Goal: Task Accomplishment & Management: Use online tool/utility

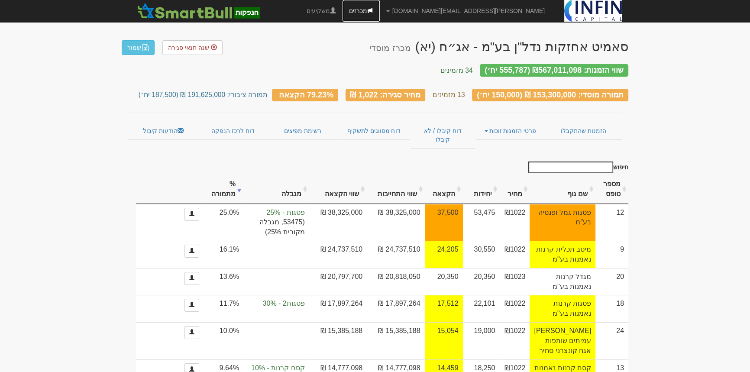
click at [380, 7] on link "מכרזים" at bounding box center [361, 11] width 37 height 22
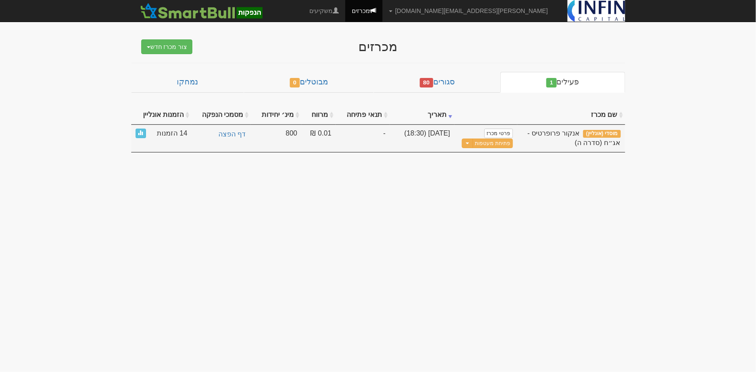
click at [563, 137] on div "אנקור פרופרטיס - אג״ח (סדרה ה)" at bounding box center [570, 139] width 99 height 20
click at [572, 134] on span "אנקור פרופרטיס - אג״ח (סדרה ה)" at bounding box center [574, 138] width 93 height 17
click at [180, 133] on span "14 הזמנות" at bounding box center [172, 134] width 30 height 10
click at [139, 132] on span at bounding box center [140, 132] width 5 height 5
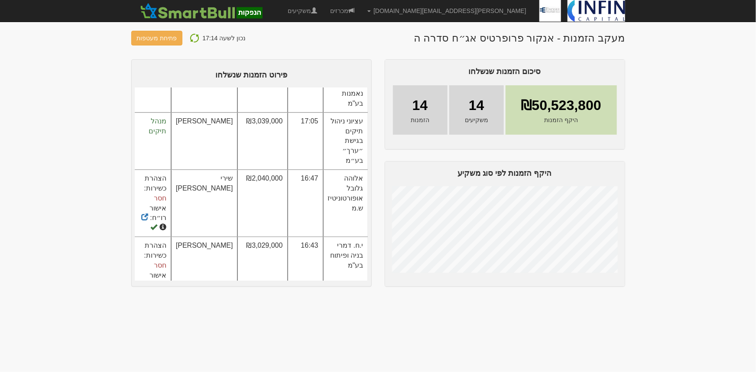
scroll to position [0, 0]
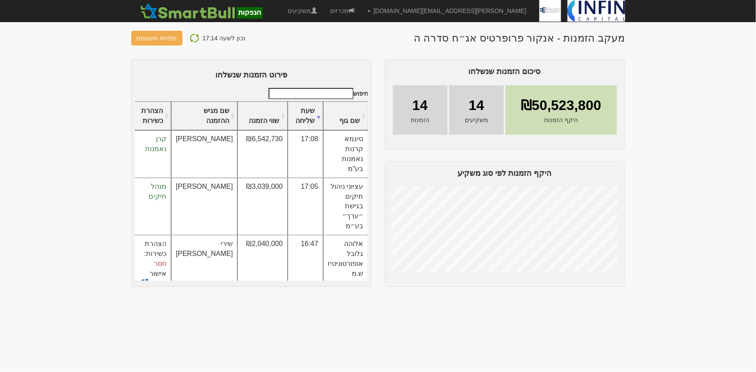
click at [189, 36] on img at bounding box center [194, 38] width 10 height 10
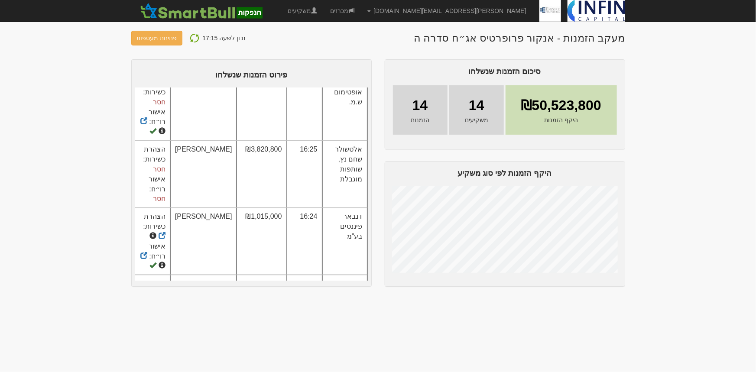
scroll to position [325, 0]
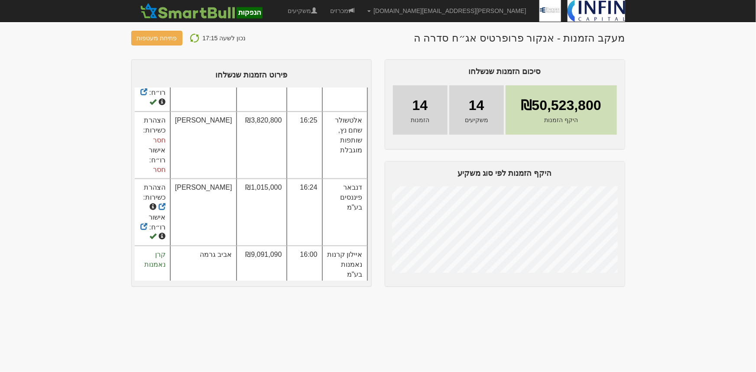
click at [192, 36] on img at bounding box center [194, 38] width 10 height 10
click at [147, 36] on button "פתיחת מעטפות" at bounding box center [157, 38] width 52 height 15
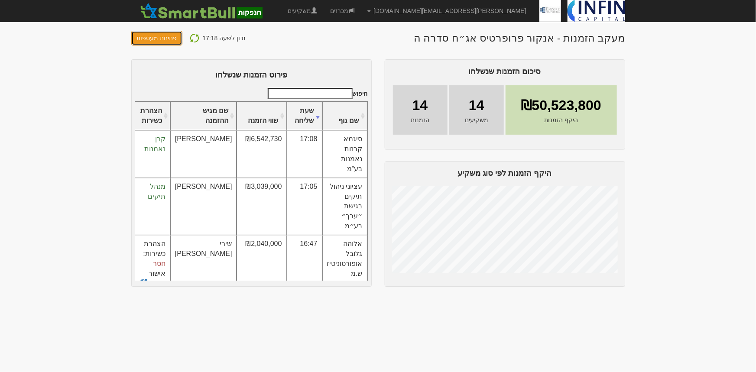
click at [156, 35] on button "פתיחת מעטפות" at bounding box center [157, 38] width 52 height 15
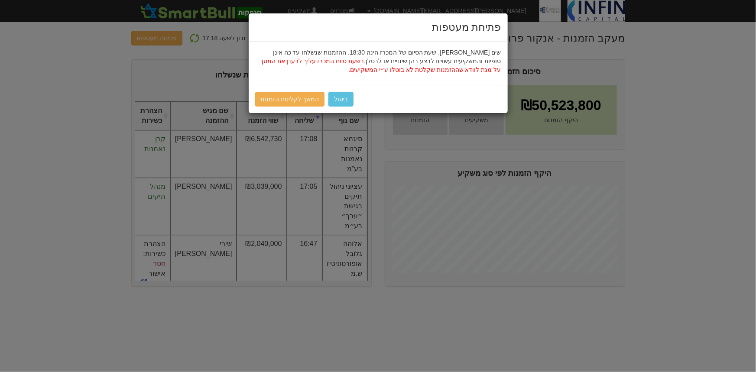
click at [93, 107] on div "פתיחת מעטפות שים [PERSON_NAME], שעת הסיום של המכרז הינה 18:30. ההזמנות שנשלחו ע…" at bounding box center [378, 186] width 756 height 372
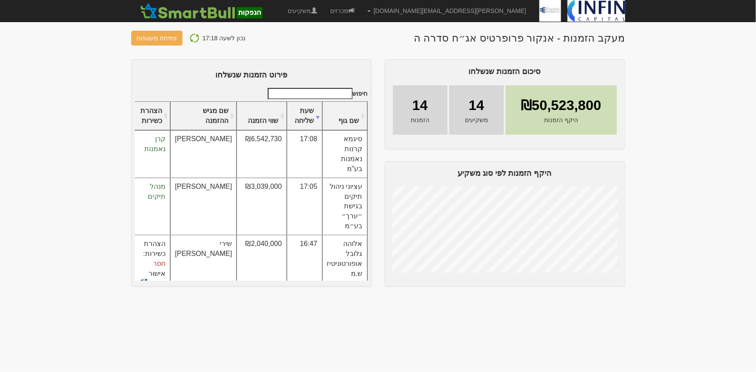
click at [191, 41] on img at bounding box center [194, 38] width 10 height 10
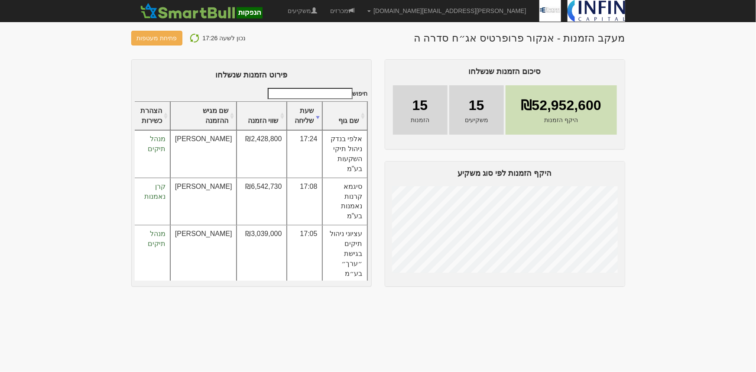
click at [189, 39] on img at bounding box center [194, 38] width 10 height 10
click at [197, 38] on button at bounding box center [195, 37] width 16 height 11
click at [189, 37] on img at bounding box center [194, 38] width 10 height 10
click at [667, 121] on body "[PERSON_NAME][EMAIL_ADDRESS][DOMAIN_NAME] הגדרות חשבונות הנפקה תבניות הודעות קי…" at bounding box center [378, 186] width 756 height 372
click at [361, 10] on link "מכרזים" at bounding box center [342, 11] width 37 height 22
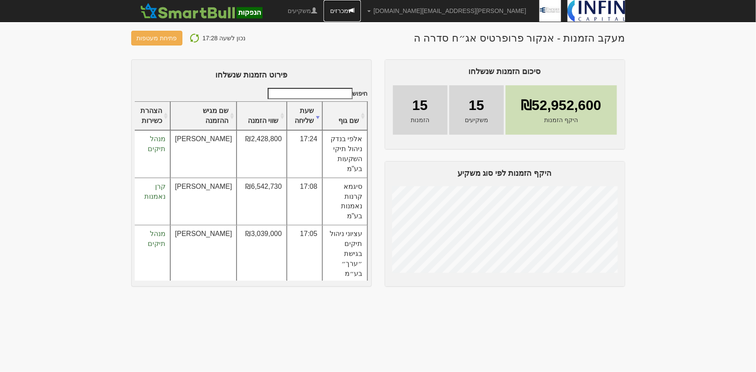
click at [361, 13] on link "מכרזים" at bounding box center [342, 11] width 37 height 22
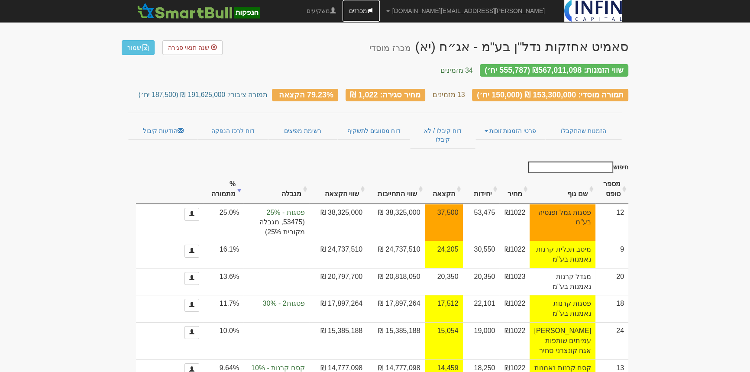
click at [380, 10] on link "מכרזים" at bounding box center [361, 11] width 37 height 22
click at [380, 7] on link "מכרזים" at bounding box center [361, 11] width 37 height 22
click at [380, 13] on link "מכרזים" at bounding box center [361, 11] width 37 height 22
click at [380, 11] on link "מכרזים" at bounding box center [361, 11] width 37 height 22
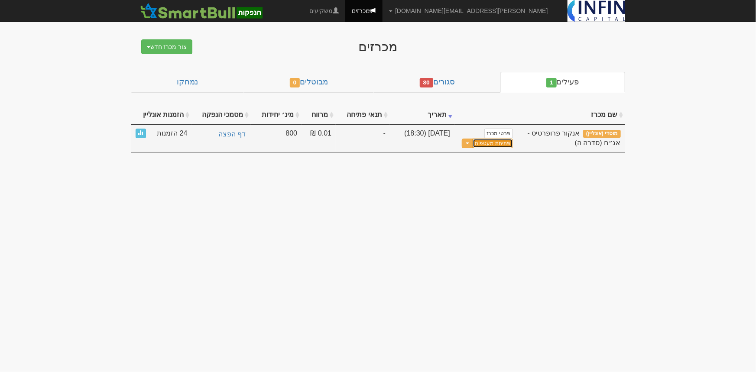
click at [492, 146] on button "פתיחת מעטפות" at bounding box center [493, 144] width 40 height 10
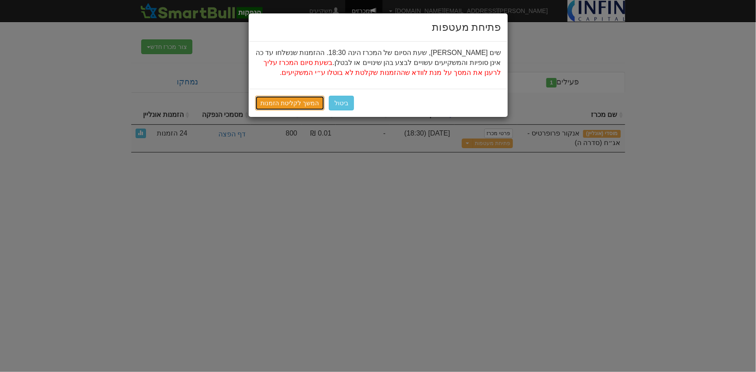
click at [293, 99] on link "המשך לקליטת הזמנות" at bounding box center [290, 103] width 70 height 15
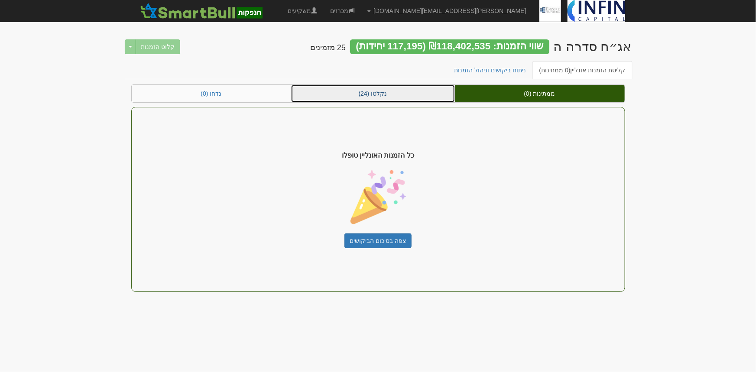
click at [364, 97] on link "נקלטו (24)" at bounding box center [373, 93] width 164 height 17
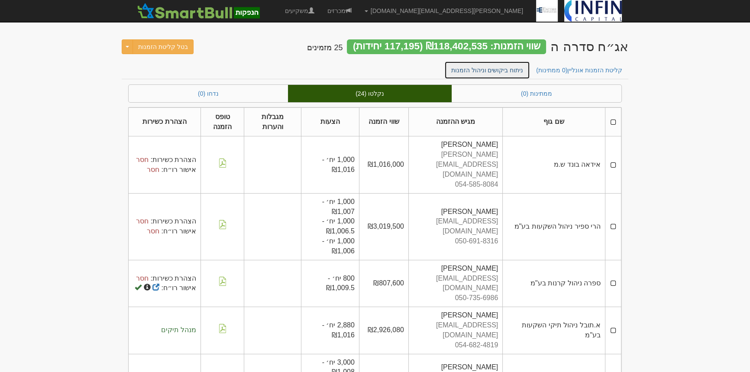
click at [507, 69] on link "ניתוח ביקושים וניהול הזמנות" at bounding box center [487, 70] width 86 height 18
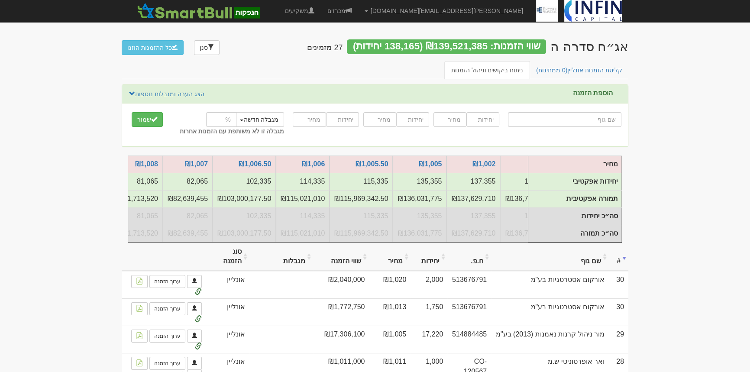
scroll to position [0, -24]
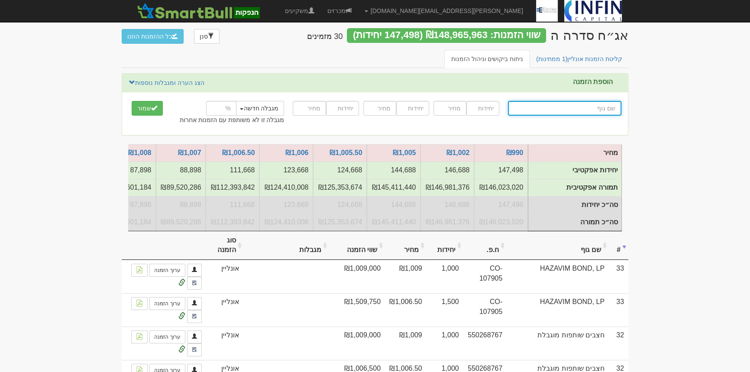
scroll to position [10, 0]
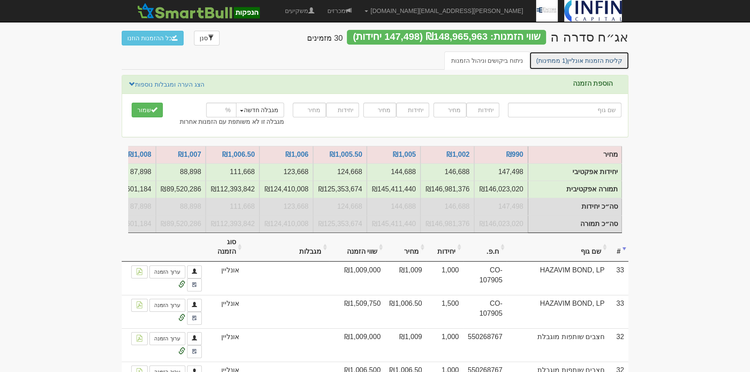
click at [610, 56] on link "קליטת הזמנות אונליין (1 ממתינות)" at bounding box center [579, 61] width 100 height 18
click at [582, 62] on link "קליטת הזמנות אונליין (1 ממתינות)" at bounding box center [579, 61] width 100 height 18
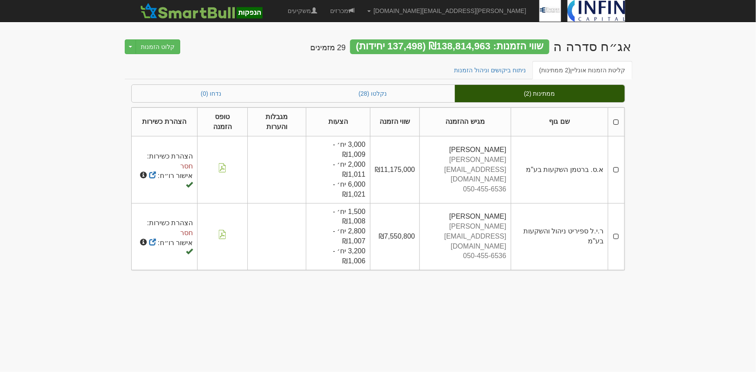
click at [617, 173] on td at bounding box center [616, 169] width 16 height 67
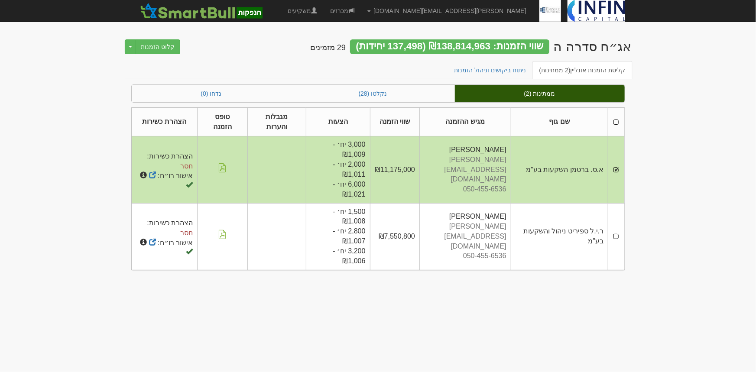
click at [618, 236] on td at bounding box center [616, 236] width 16 height 67
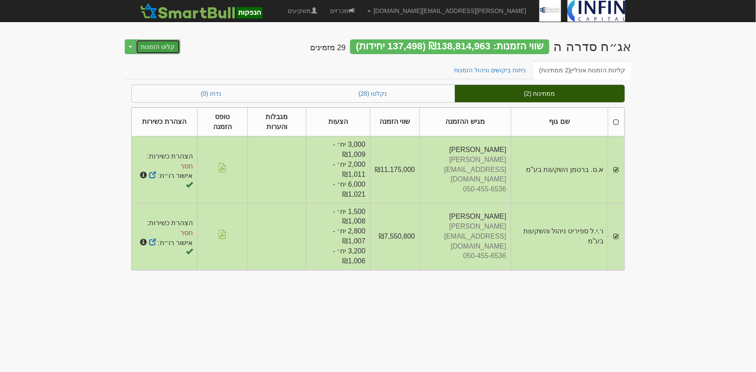
click at [152, 47] on button "קלוט הזמנות" at bounding box center [158, 46] width 45 height 15
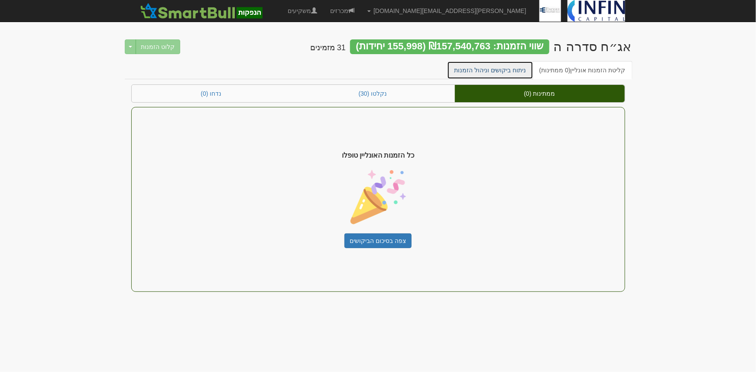
click at [498, 71] on link "ניתוח ביקושים וניהול הזמנות" at bounding box center [490, 70] width 86 height 18
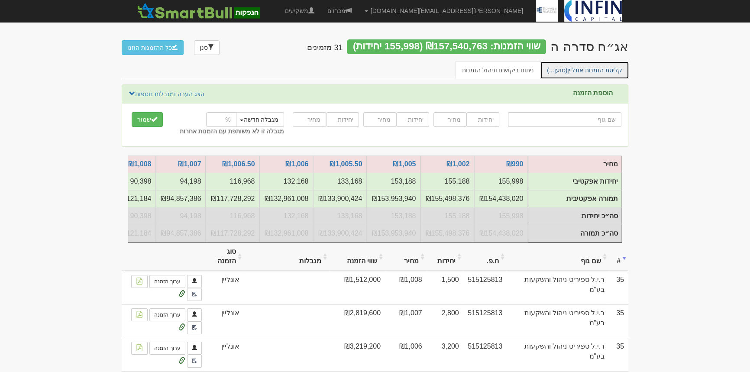
drag, startPoint x: 0, startPoint y: 0, endPoint x: 588, endPoint y: 71, distance: 592.5
click at [588, 71] on link "קליטת הזמנות [PERSON_NAME] (טוען...)" at bounding box center [584, 70] width 89 height 18
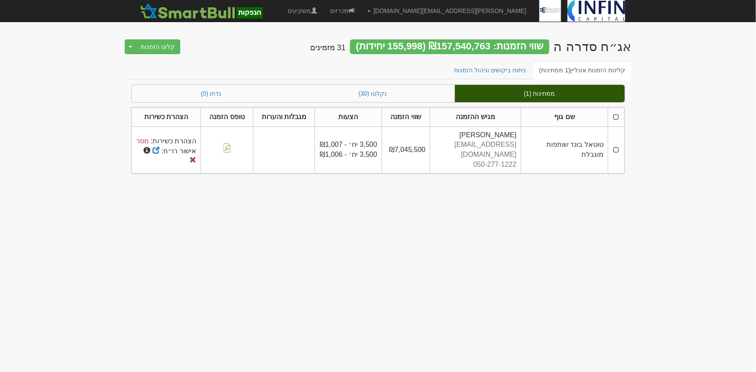
click at [615, 143] on td at bounding box center [616, 149] width 16 height 47
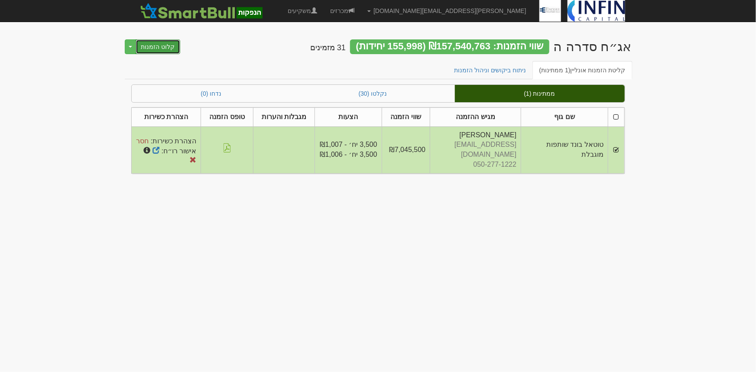
click at [147, 48] on button "קלוט הזמנות" at bounding box center [158, 46] width 45 height 15
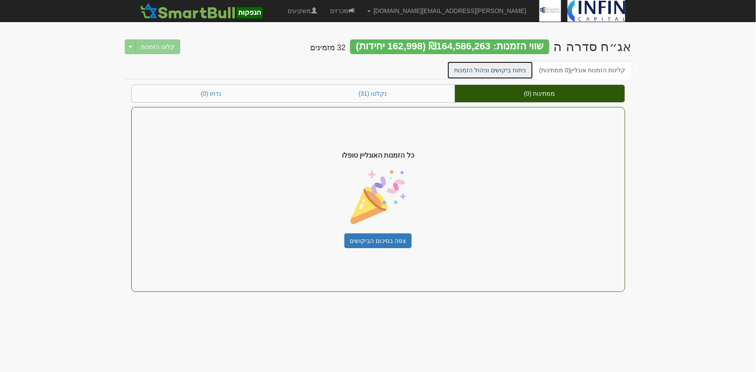
click at [479, 71] on link "ניתוח ביקושים וניהול הזמנות" at bounding box center [490, 70] width 86 height 18
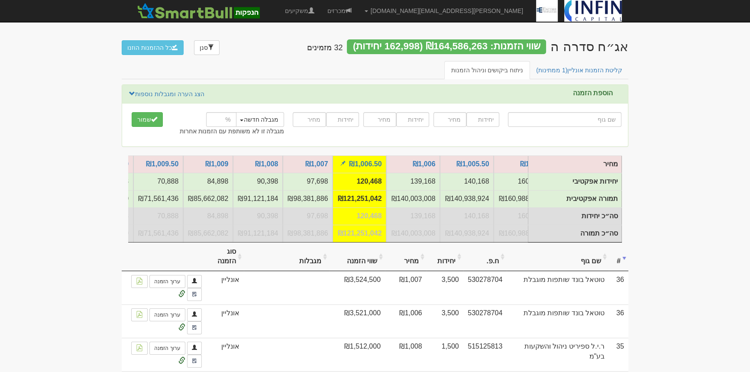
scroll to position [0, -118]
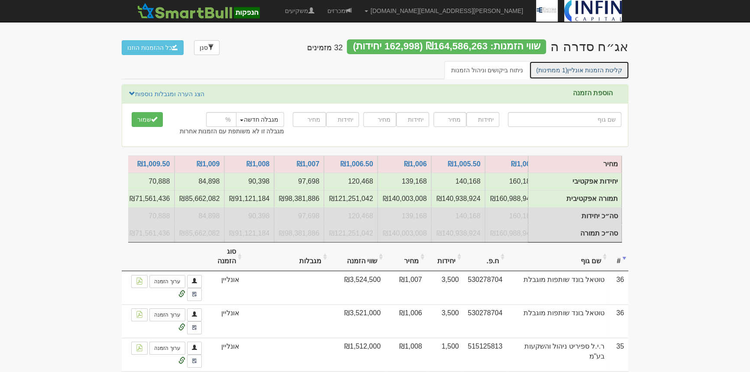
click at [564, 67] on span "(1 ממתינות)" at bounding box center [551, 70] width 31 height 7
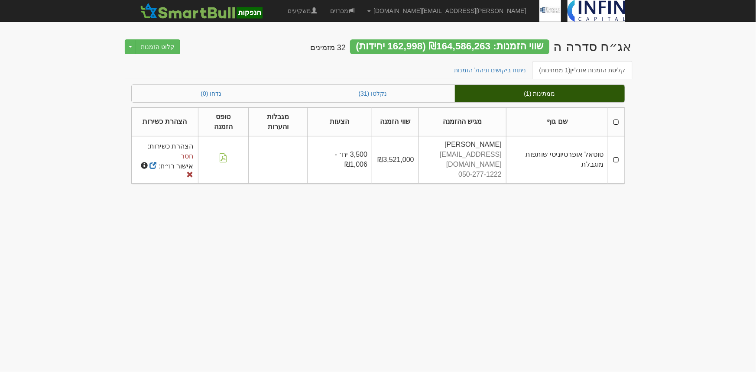
click at [613, 159] on td at bounding box center [616, 159] width 16 height 47
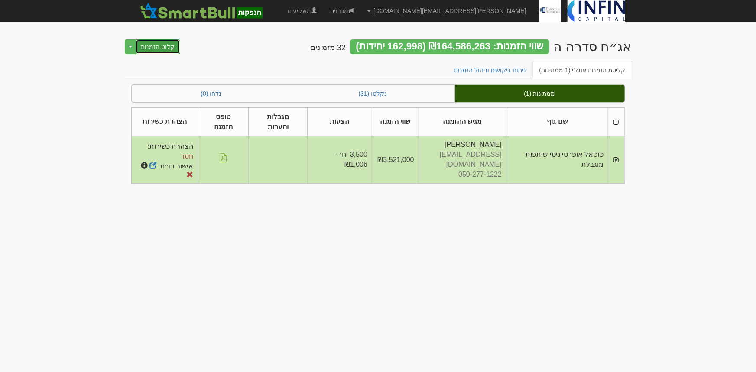
click at [149, 46] on button "קלוט הזמנות" at bounding box center [158, 46] width 45 height 15
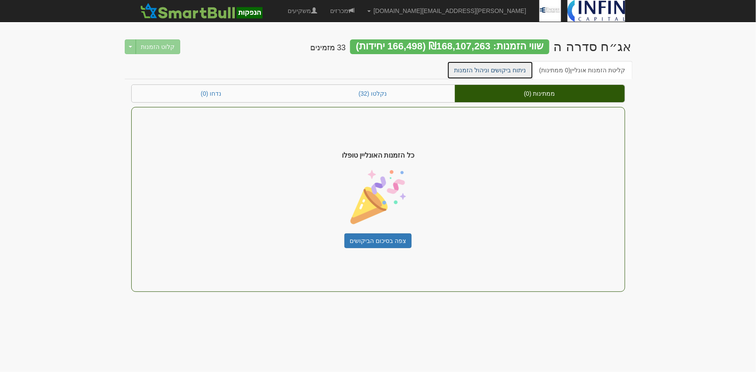
click at [497, 73] on link "ניתוח ביקושים וניהול הזמנות" at bounding box center [490, 70] width 86 height 18
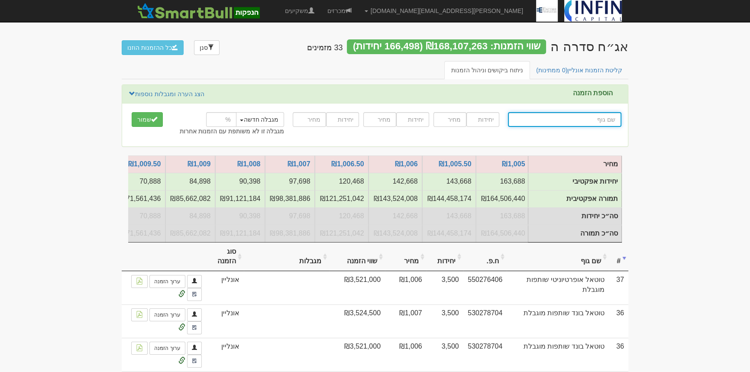
scroll to position [0, -65]
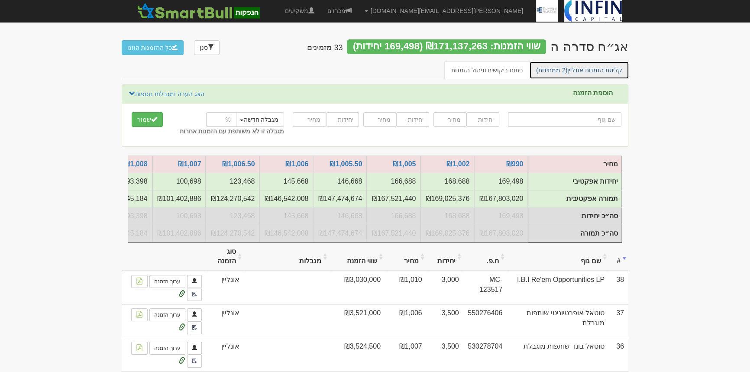
click at [561, 67] on span "(2 ממתינות)" at bounding box center [551, 70] width 31 height 7
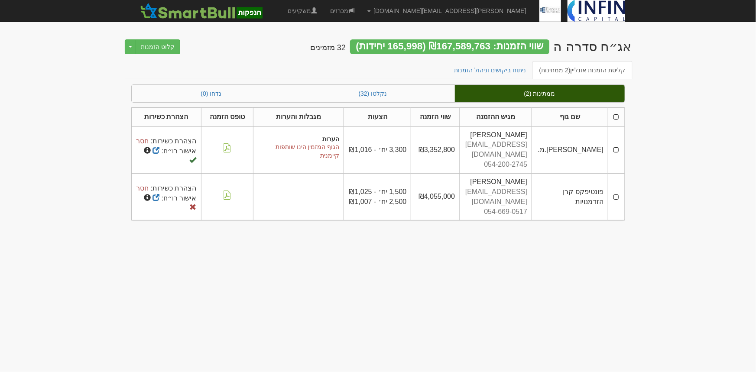
click at [616, 147] on td at bounding box center [616, 149] width 16 height 47
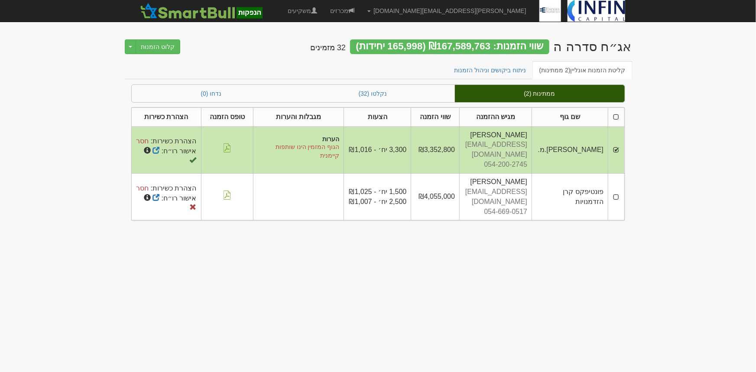
click at [617, 183] on td at bounding box center [616, 197] width 16 height 47
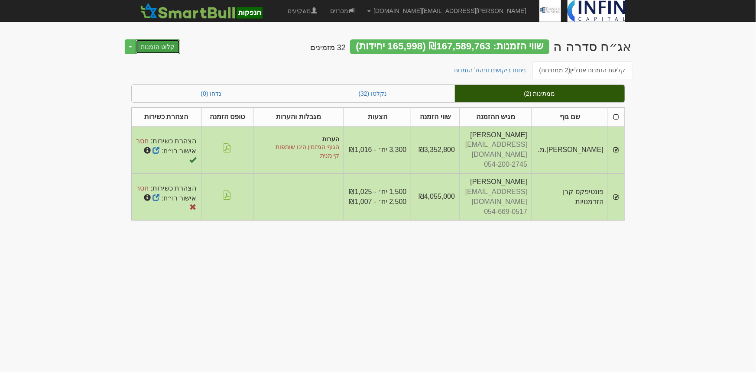
click at [157, 47] on button "קלוט הזמנות" at bounding box center [158, 46] width 45 height 15
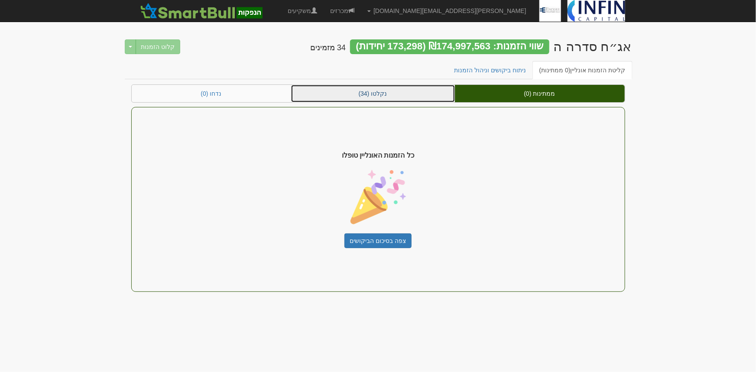
click at [384, 94] on link "נקלטו (34)" at bounding box center [373, 93] width 164 height 17
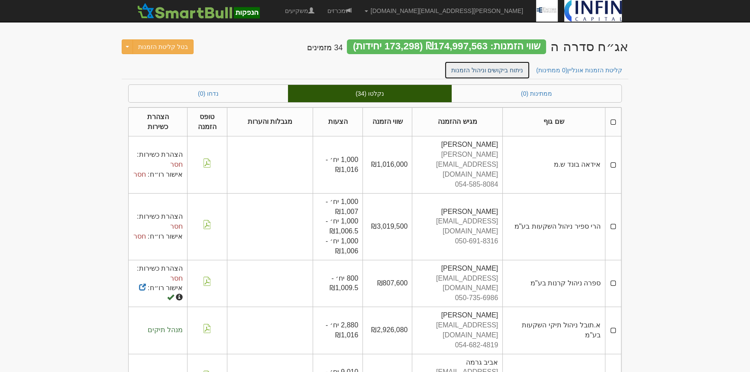
click at [499, 72] on link "ניתוח ביקושים וניהול הזמנות" at bounding box center [487, 70] width 86 height 18
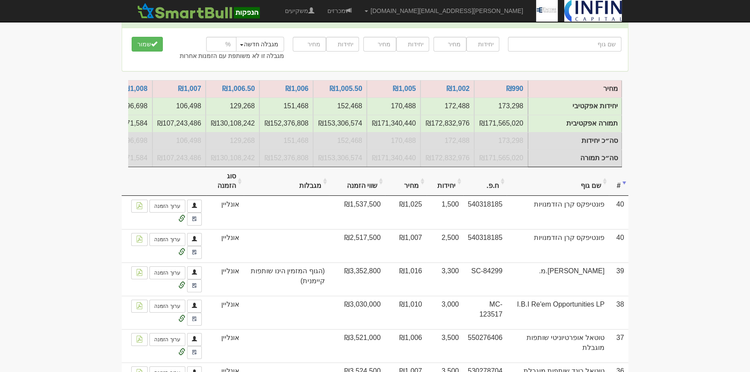
scroll to position [0, 0]
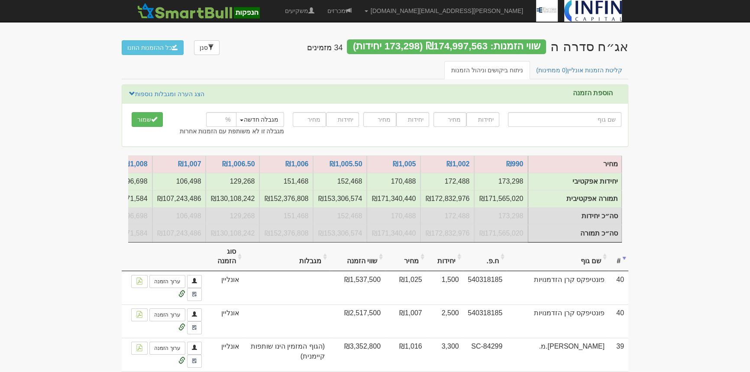
click at [275, 52] on div "אג״ח סדרה ה שווי הזמנות: ₪174,997,563 (173,298 יחידות) 34 מזמינים סנן כל ההזמנו…" at bounding box center [375, 46] width 507 height 30
click at [574, 74] on link "קליטת הזמנות אונליין (טוען...)" at bounding box center [584, 70] width 89 height 18
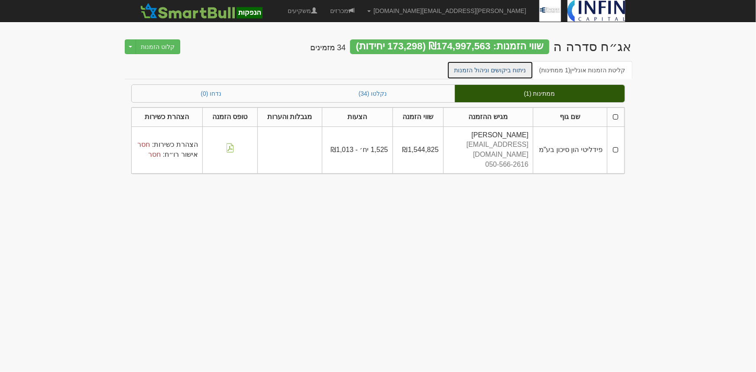
click at [484, 64] on link "ניתוח ביקושים וניהול הזמנות" at bounding box center [490, 70] width 86 height 18
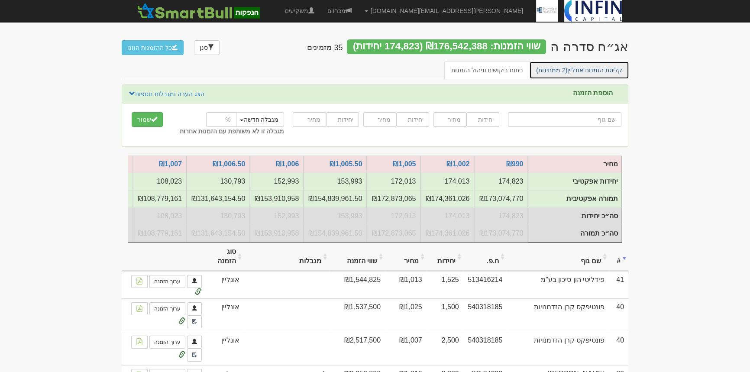
click at [606, 68] on link "קליטת הזמנות אונליין (2 ממתינות)" at bounding box center [579, 70] width 100 height 18
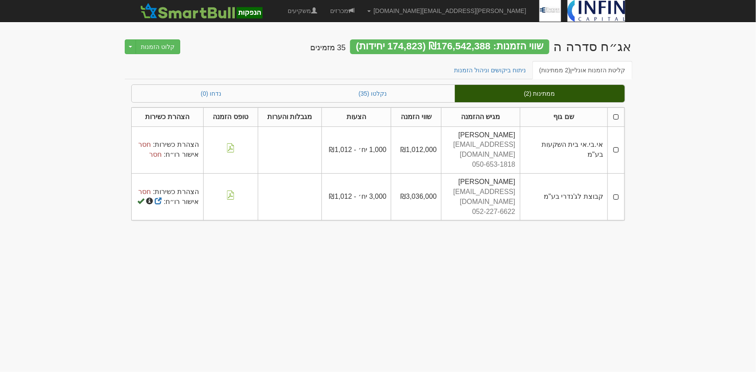
click at [614, 143] on td at bounding box center [616, 149] width 16 height 47
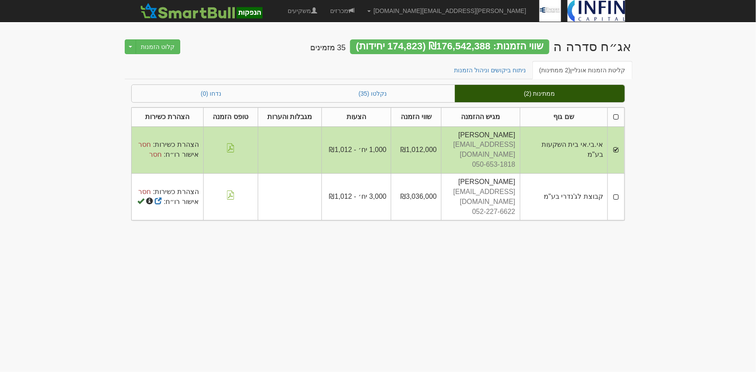
click at [618, 181] on td at bounding box center [616, 197] width 16 height 47
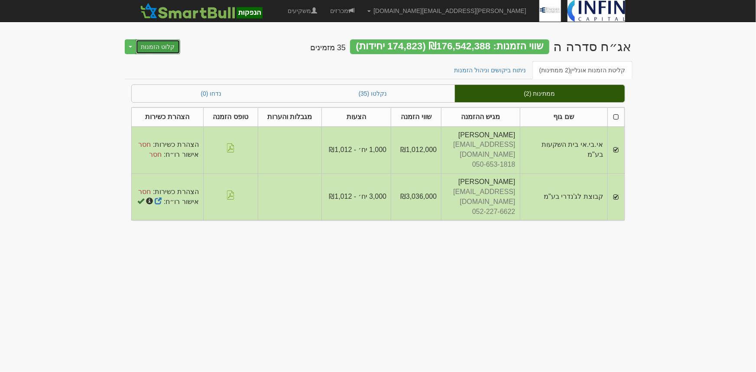
click at [155, 45] on button "קלוט הזמנות" at bounding box center [158, 46] width 45 height 15
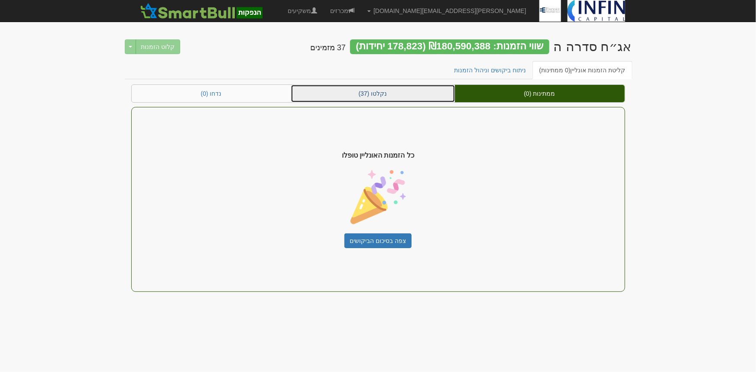
click at [376, 94] on link "נקלטו (37)" at bounding box center [373, 93] width 164 height 17
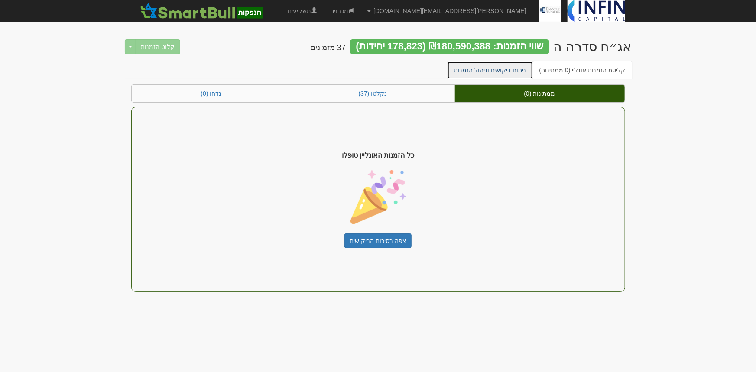
click at [487, 68] on link "ניתוח ביקושים וניהול הזמנות" at bounding box center [490, 70] width 86 height 18
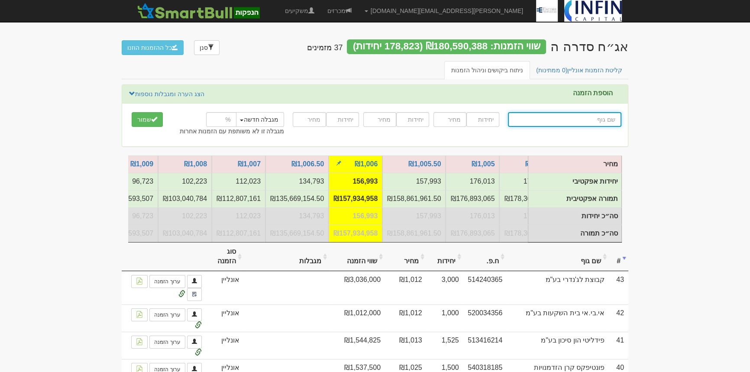
scroll to position [0, -95]
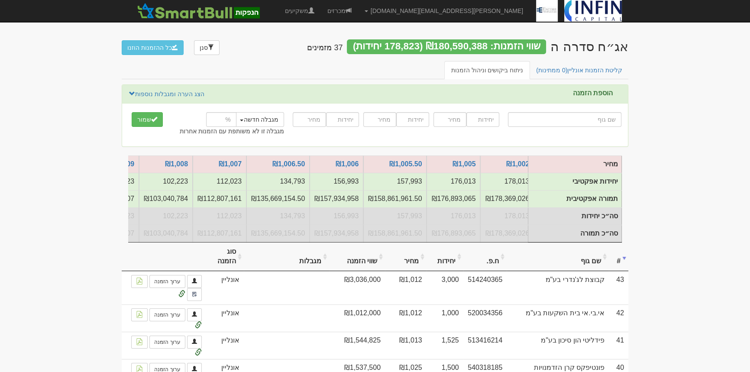
scroll to position [0, -56]
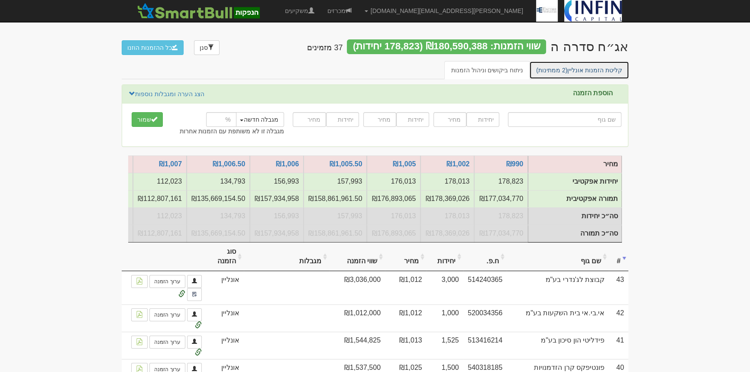
click at [594, 71] on link "קליטת הזמנות אונליין (2 ממתינות)" at bounding box center [579, 70] width 100 height 18
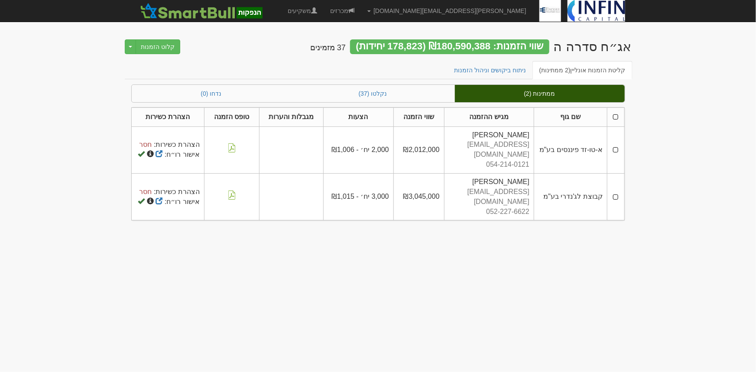
drag, startPoint x: 617, startPoint y: 143, endPoint x: 616, endPoint y: 158, distance: 14.8
click at [615, 143] on td at bounding box center [615, 149] width 17 height 47
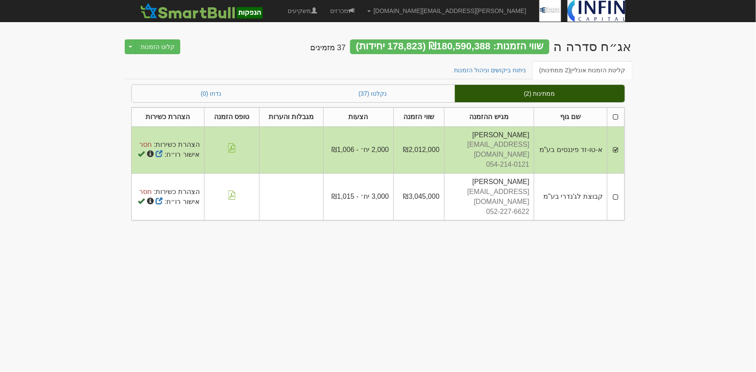
click at [614, 178] on td at bounding box center [615, 197] width 17 height 47
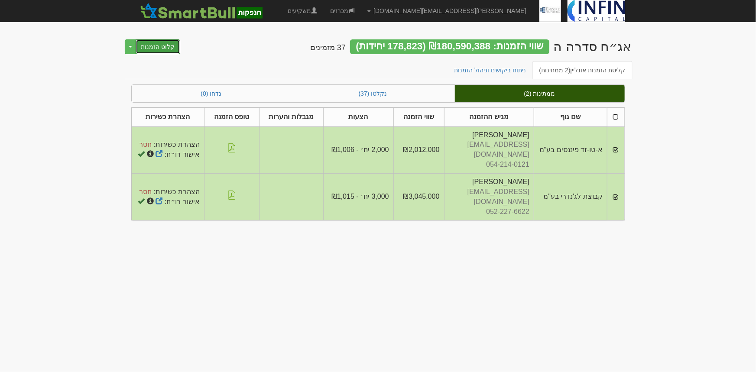
click at [158, 43] on button "קלוט הזמנות" at bounding box center [158, 46] width 45 height 15
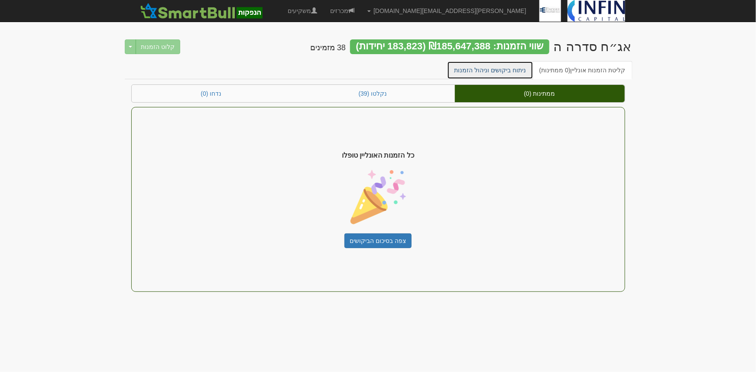
click at [505, 68] on link "ניתוח ביקושים וניהול הזמנות" at bounding box center [490, 70] width 86 height 18
